Goal: Navigation & Orientation: Find specific page/section

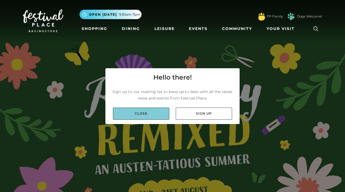
click at [144, 117] on link "Close" at bounding box center [141, 114] width 56 height 12
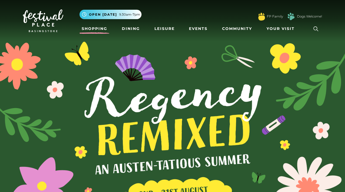
click at [95, 25] on link "Shopping" at bounding box center [94, 29] width 30 height 10
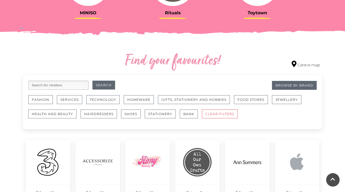
scroll to position [265, 0]
click at [187, 98] on button "Gifts, Stationery and Hobbies" at bounding box center [194, 99] width 72 height 9
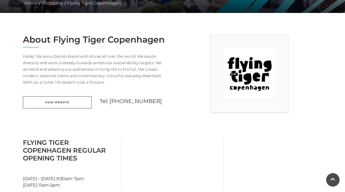
scroll to position [132, 0]
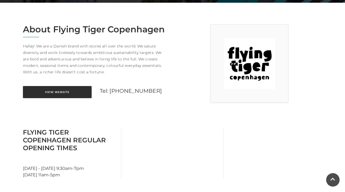
click at [74, 92] on link "View Website" at bounding box center [57, 92] width 69 height 12
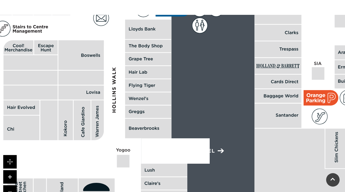
scroll to position [326, 0]
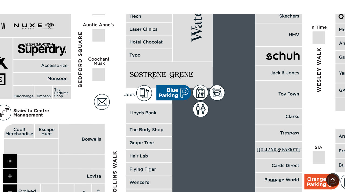
drag, startPoint x: 210, startPoint y: 107, endPoint x: 210, endPoint y: 191, distance: 83.8
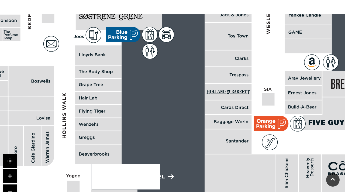
drag, startPoint x: 240, startPoint y: 75, endPoint x: 184, endPoint y: -11, distance: 103.4
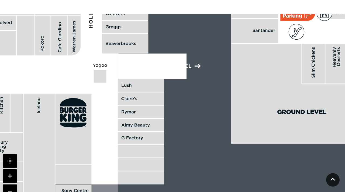
drag, startPoint x: 171, startPoint y: 125, endPoint x: 194, endPoint y: -16, distance: 143.0
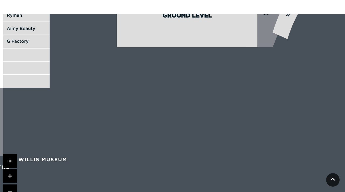
drag, startPoint x: 262, startPoint y: 113, endPoint x: 230, endPoint y: -12, distance: 129.1
click at [10, 189] on link at bounding box center [9, 190] width 13 height 13
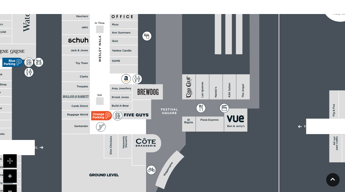
drag, startPoint x: 99, startPoint y: 70, endPoint x: 36, endPoint y: 192, distance: 137.4
click at [36, 192] on icon at bounding box center [142, 45] width 912 height 504
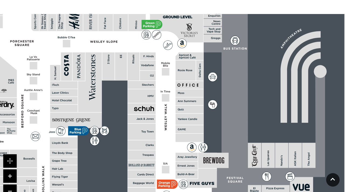
drag, startPoint x: 172, startPoint y: 70, endPoint x: 224, endPoint y: 138, distance: 85.8
click at [224, 138] on icon at bounding box center [263, 124] width 123 height 275
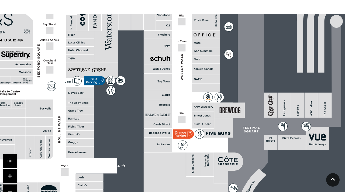
drag, startPoint x: 159, startPoint y: 116, endPoint x: 180, endPoint y: 58, distance: 62.1
click at [180, 58] on polygon at bounding box center [80, 100] width 305 height 353
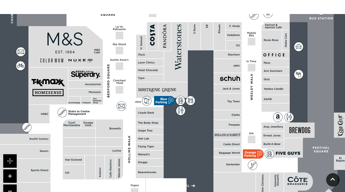
drag, startPoint x: 85, startPoint y: 161, endPoint x: 150, endPoint y: 189, distance: 70.5
click at [150, 189] on rect at bounding box center [165, 185] width 41 height 15
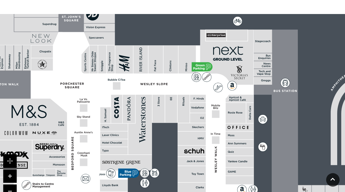
drag, startPoint x: 227, startPoint y: 106, endPoint x: 192, endPoint y: 178, distance: 80.7
click at [192, 178] on rect at bounding box center [192, 174] width 28 height 16
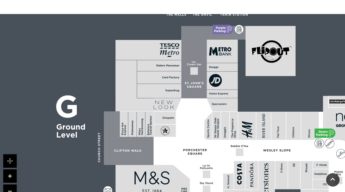
drag, startPoint x: 94, startPoint y: 84, endPoint x: 217, endPoint y: 150, distance: 139.6
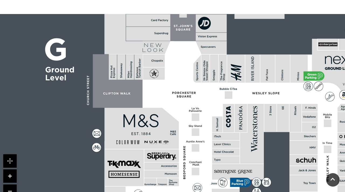
drag, startPoint x: 163, startPoint y: 71, endPoint x: 133, endPoint y: -23, distance: 98.9
